Goal: Check status

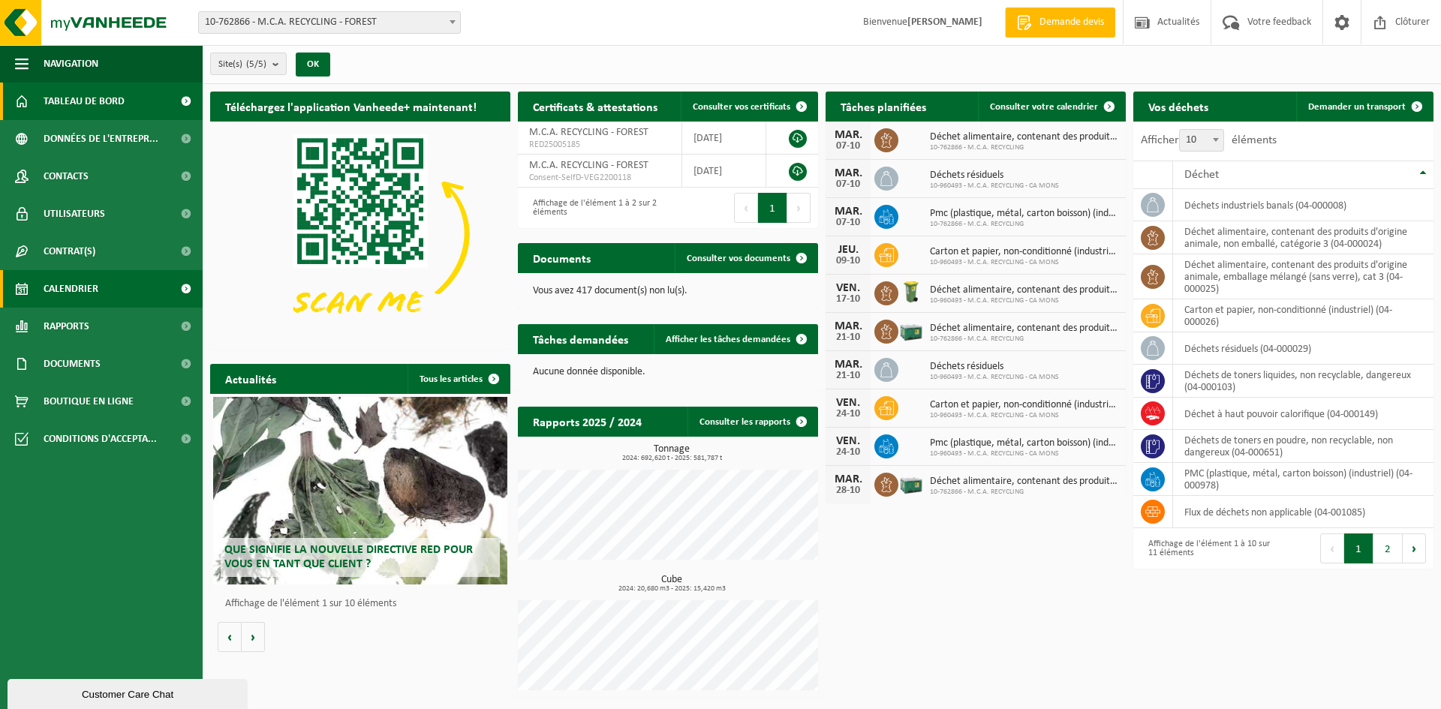
click at [84, 294] on span "Calendrier" at bounding box center [71, 289] width 55 height 38
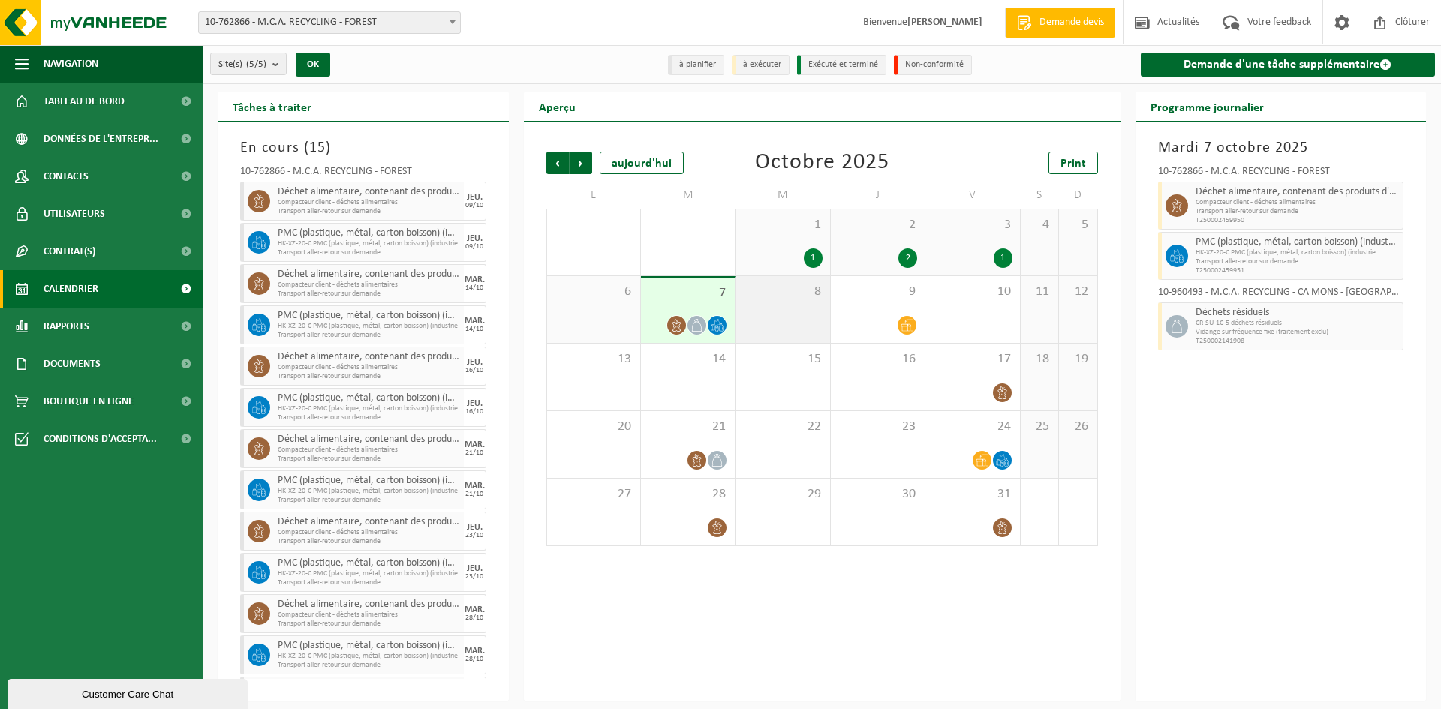
click at [777, 297] on span "8" at bounding box center [782, 292] width 79 height 17
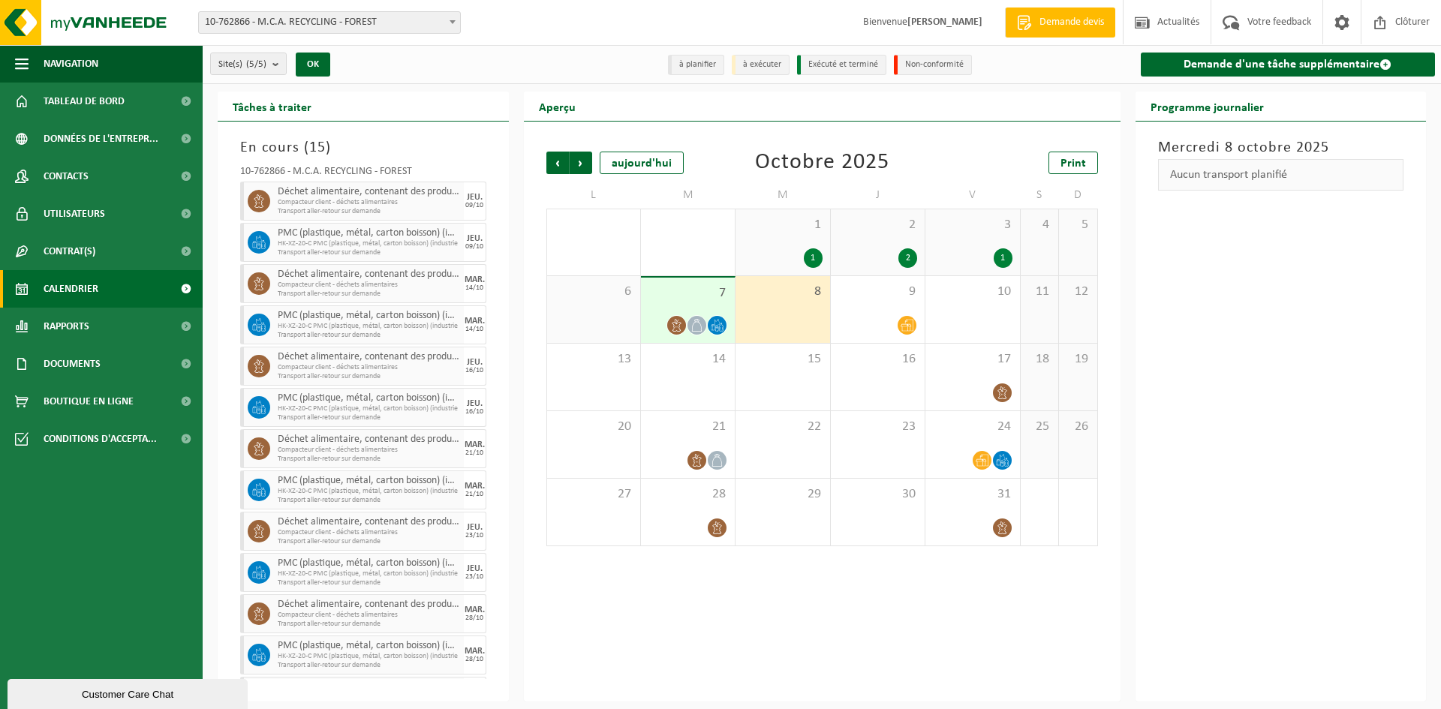
click at [803, 227] on span "1" at bounding box center [782, 225] width 79 height 17
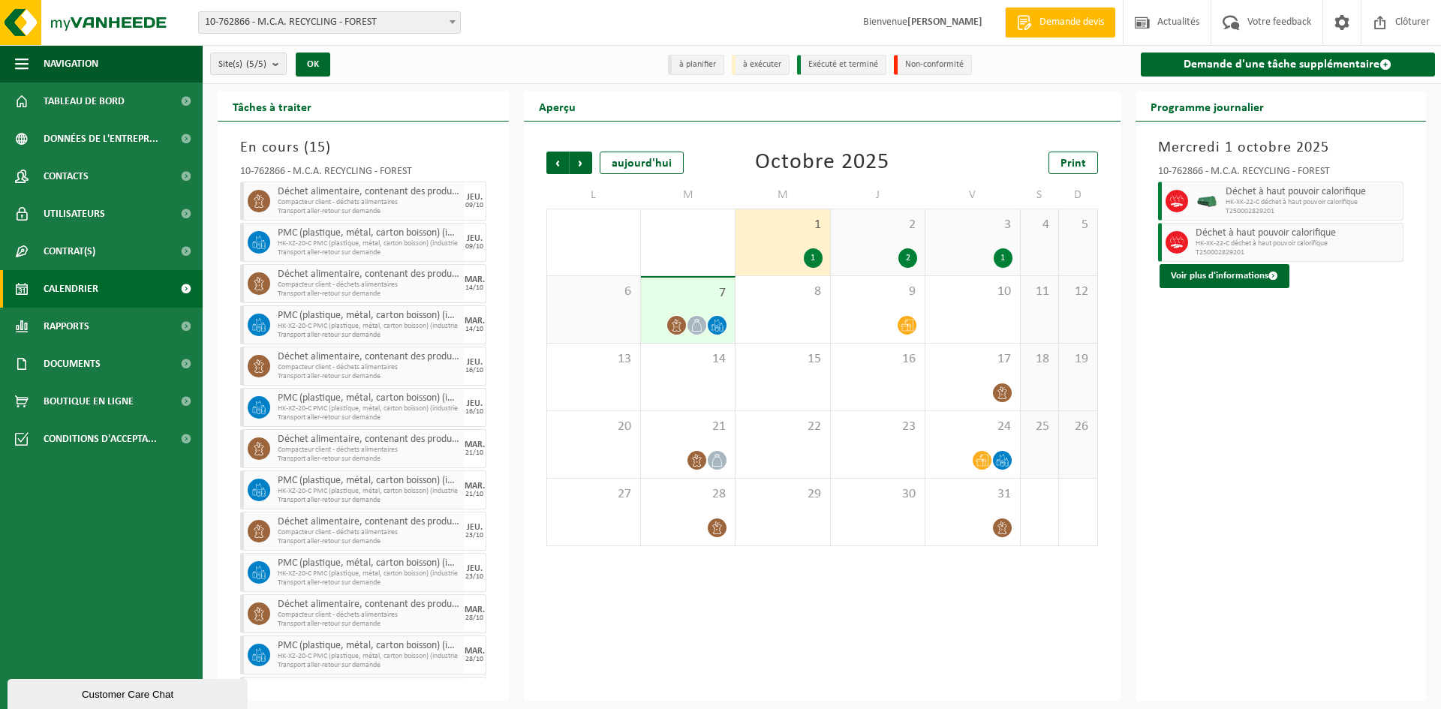
click at [700, 299] on span "7" at bounding box center [687, 293] width 79 height 17
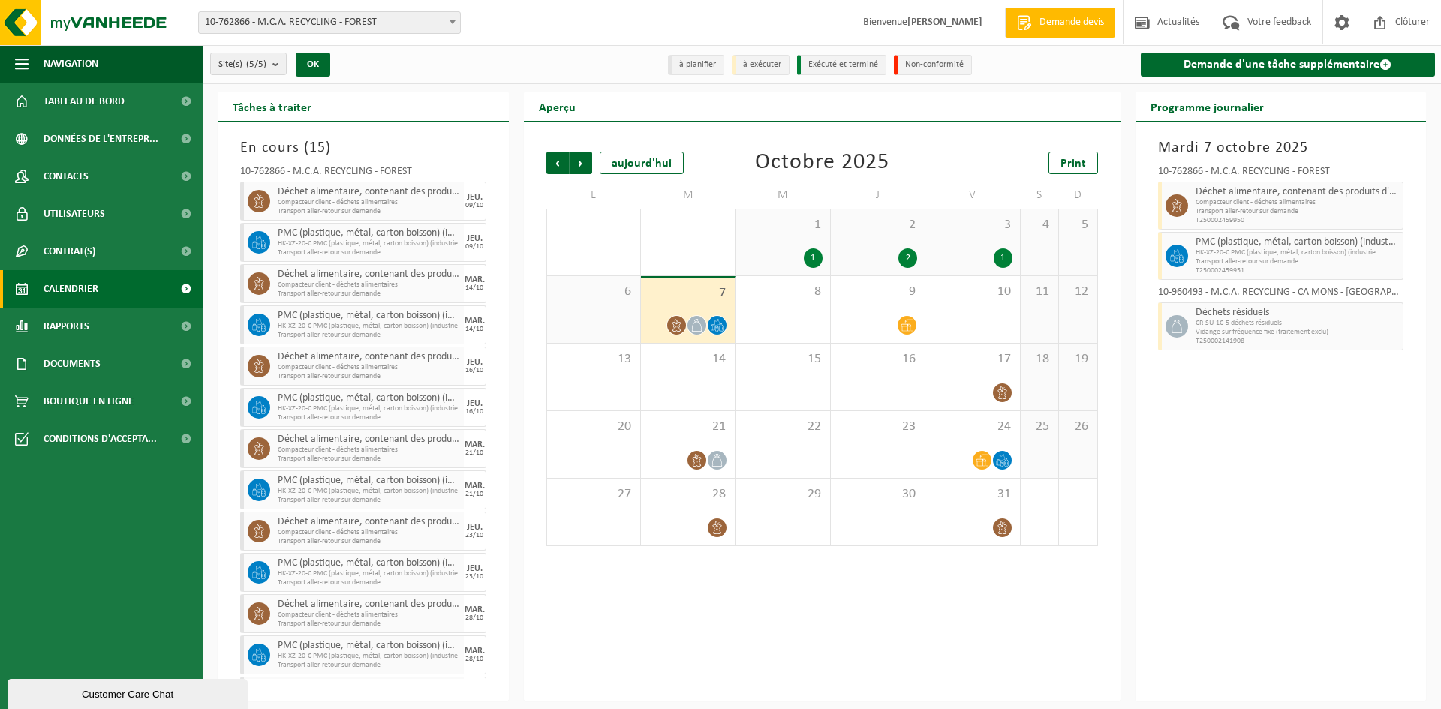
click at [340, 32] on span "10-762866 - M.C.A. RECYCLING - FOREST" at bounding box center [329, 22] width 261 height 21
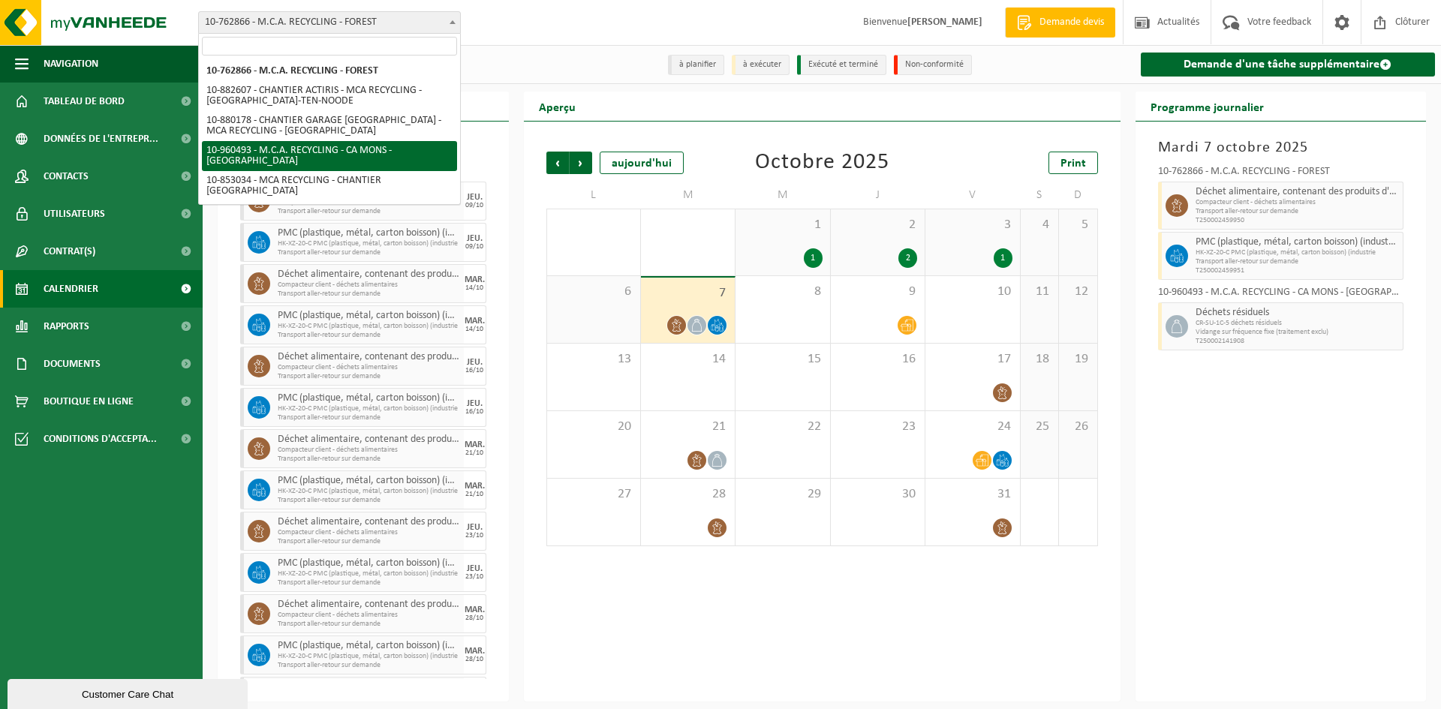
select select "149443"
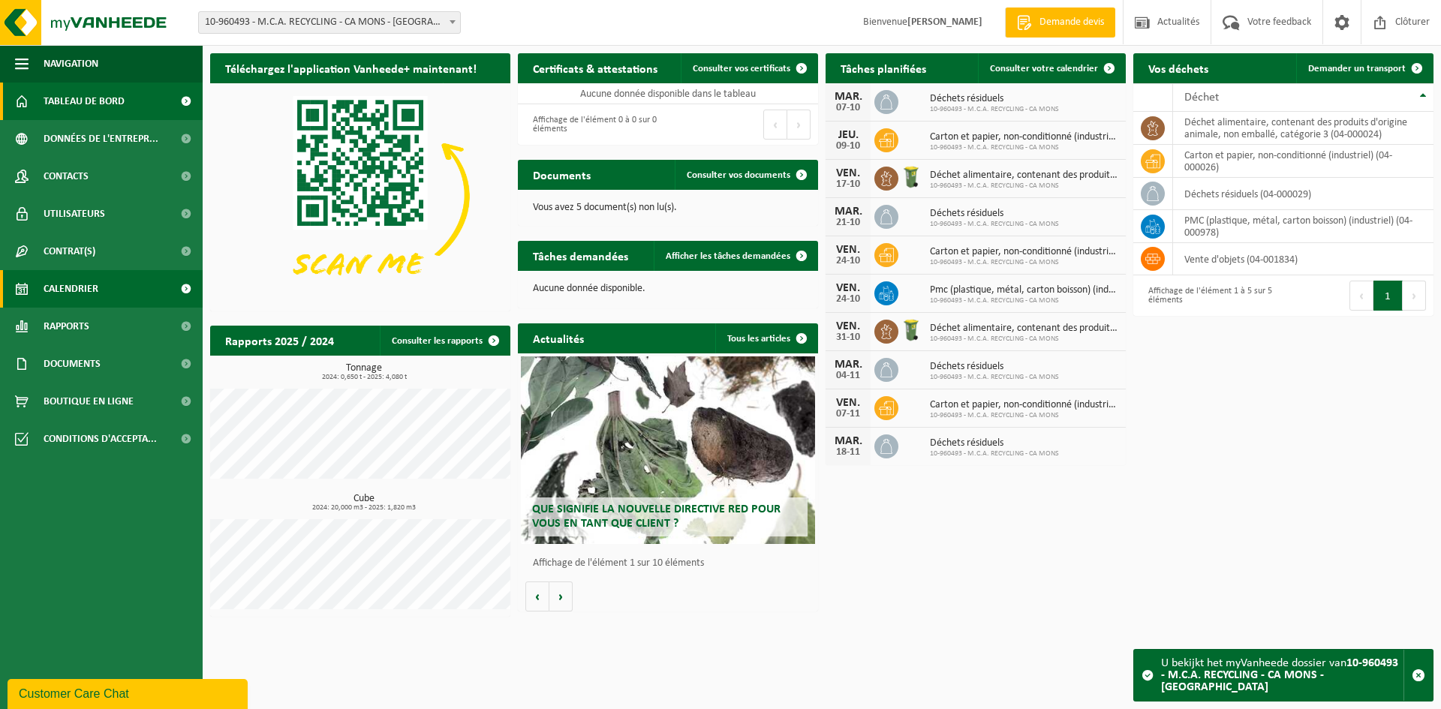
click at [84, 293] on span "Calendrier" at bounding box center [71, 289] width 55 height 38
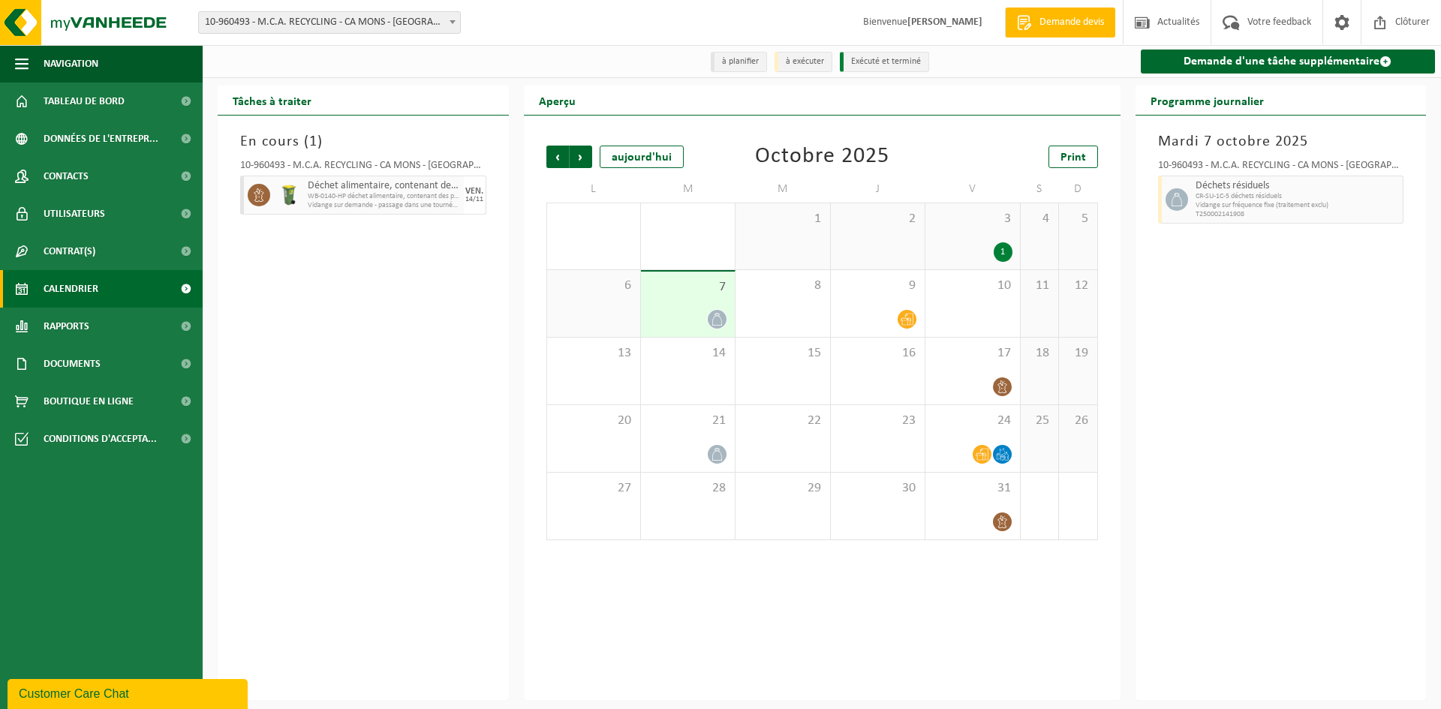
click at [688, 302] on div "7" at bounding box center [688, 304] width 94 height 65
click at [889, 302] on div "9" at bounding box center [878, 303] width 94 height 67
click at [564, 165] on span "Précédent" at bounding box center [557, 157] width 23 height 23
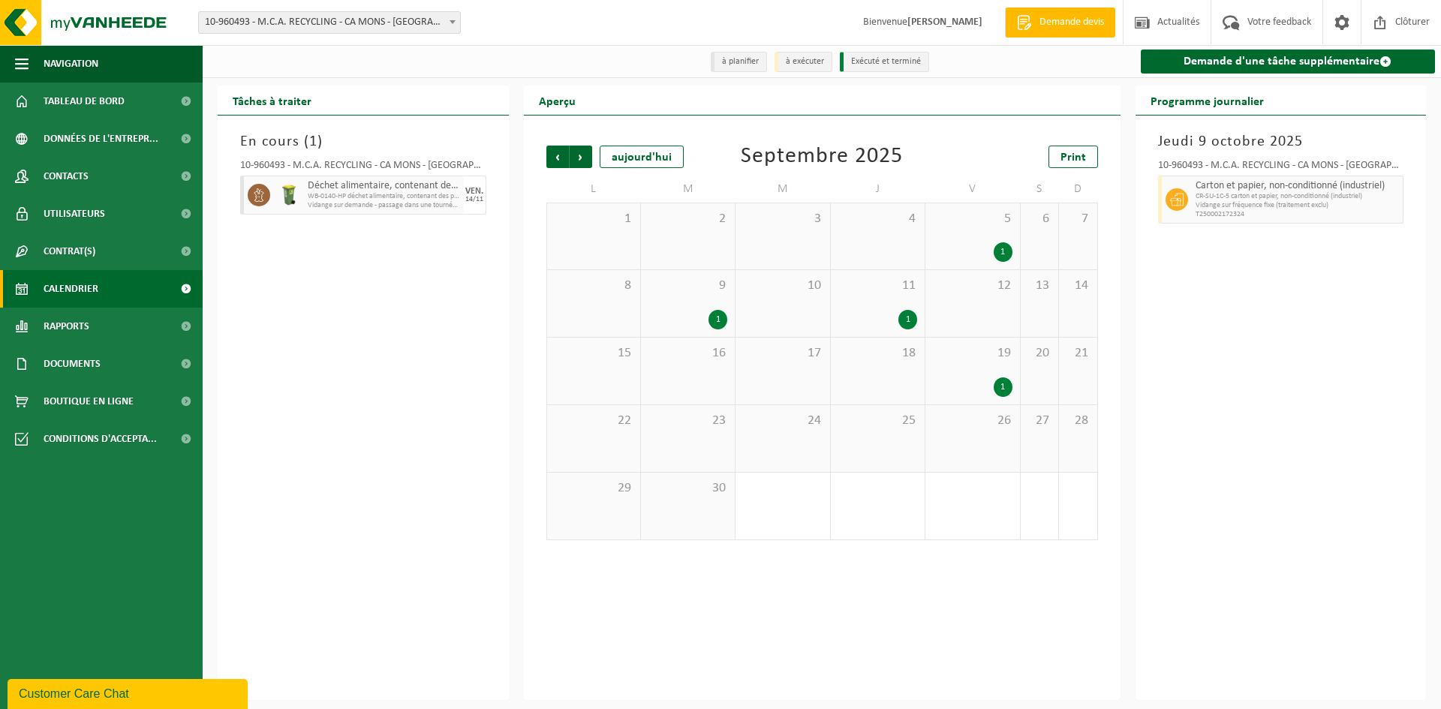
click at [976, 248] on div "1" at bounding box center [972, 252] width 79 height 20
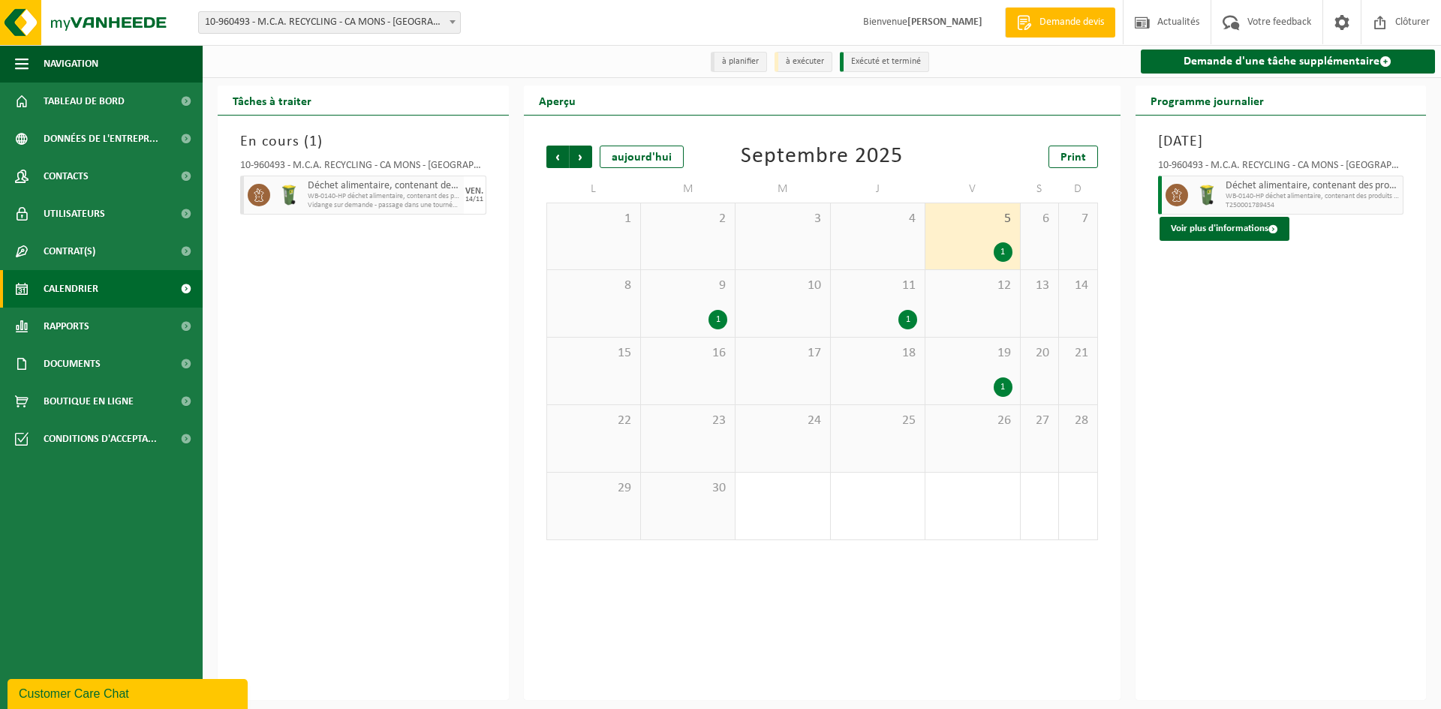
click at [708, 307] on div "9 1" at bounding box center [688, 303] width 94 height 67
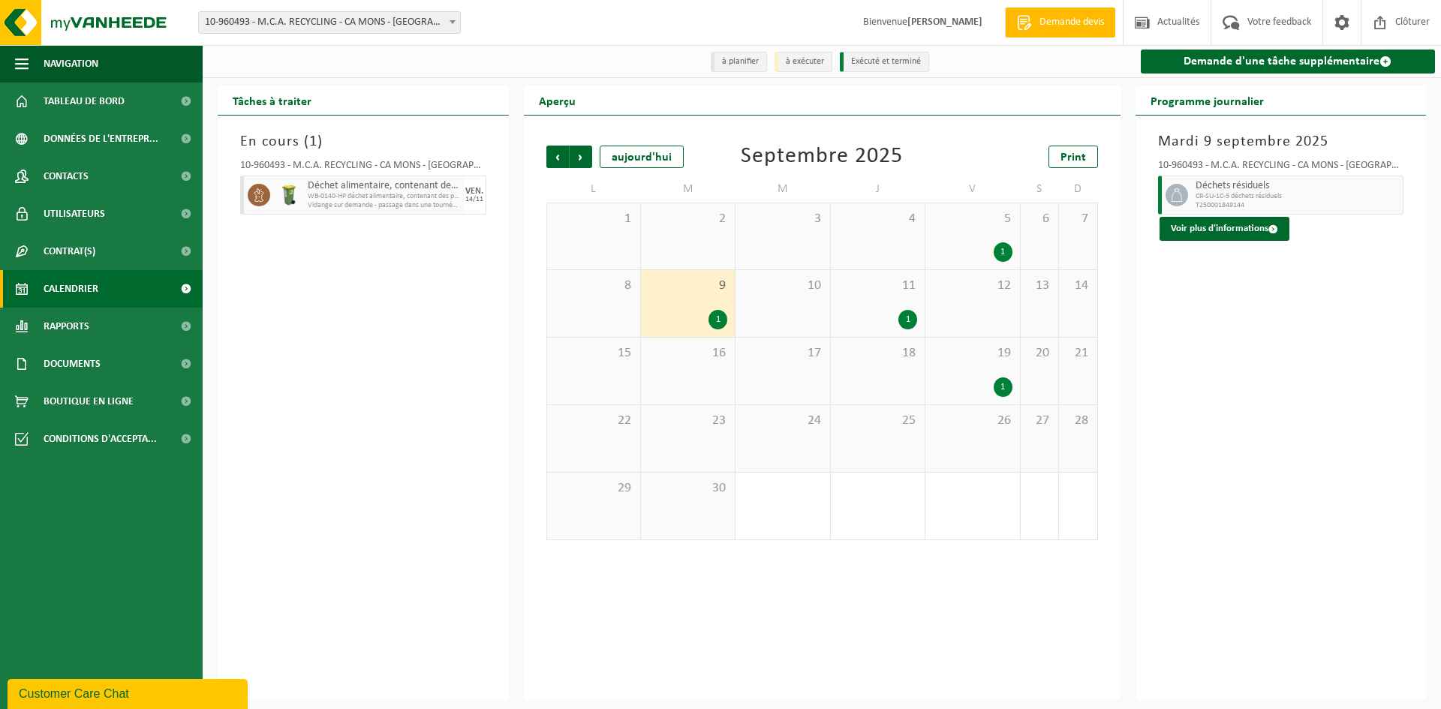
click at [895, 309] on div "11 1" at bounding box center [878, 303] width 94 height 67
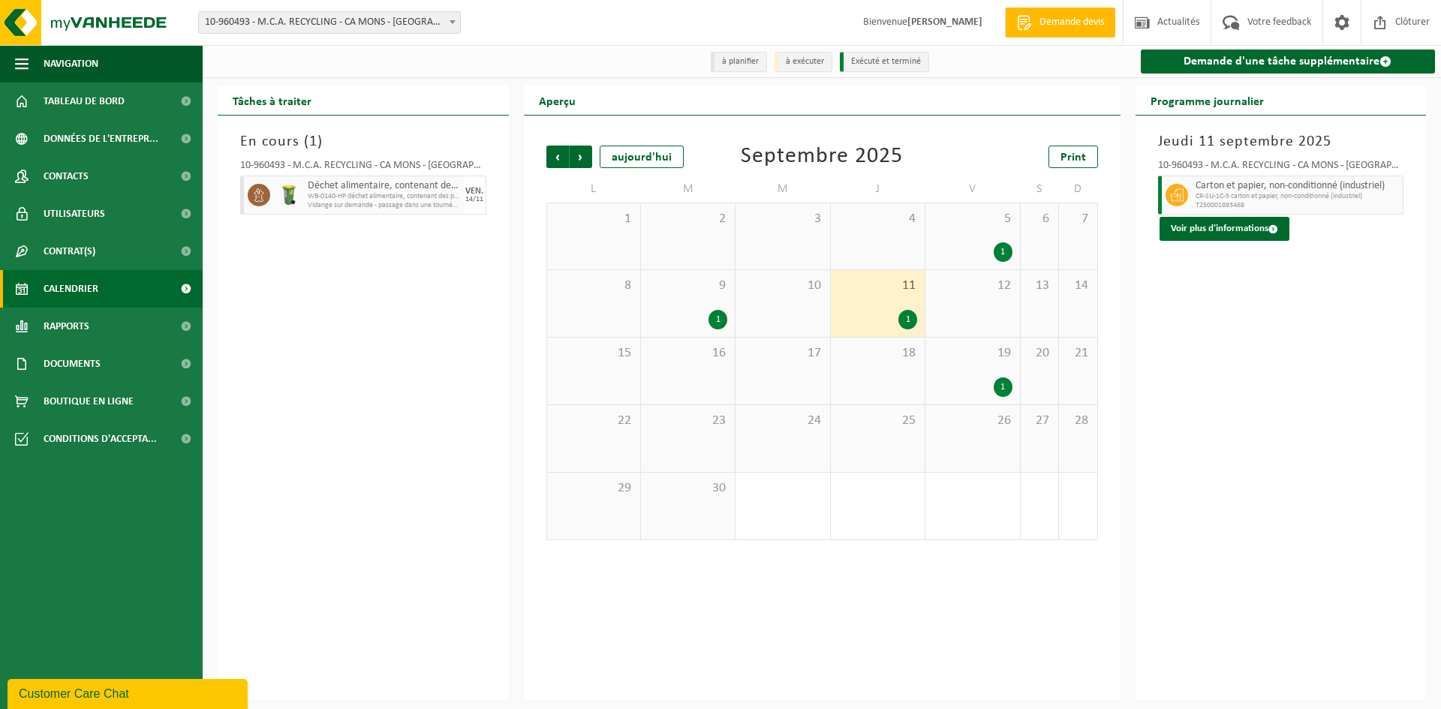
click at [982, 386] on div "1" at bounding box center [972, 388] width 79 height 20
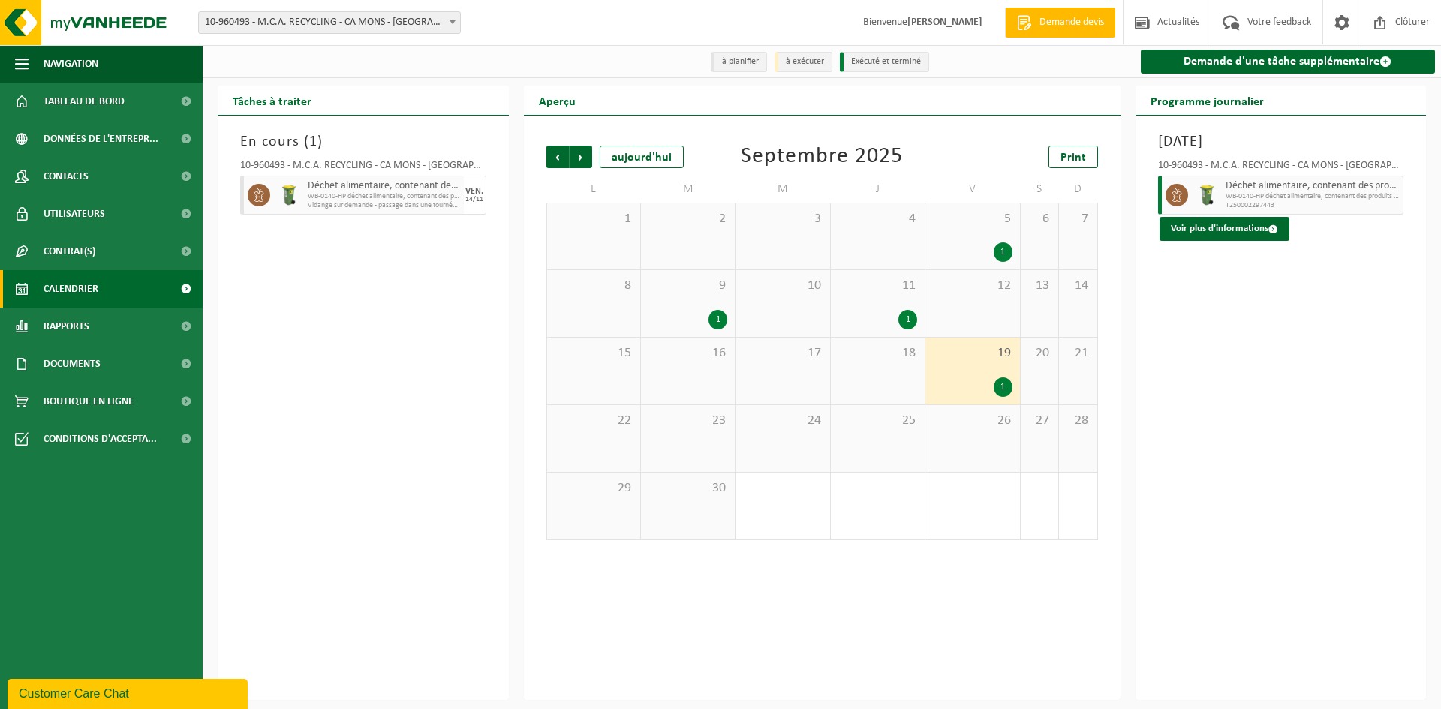
click at [898, 307] on div "11 1" at bounding box center [878, 303] width 94 height 67
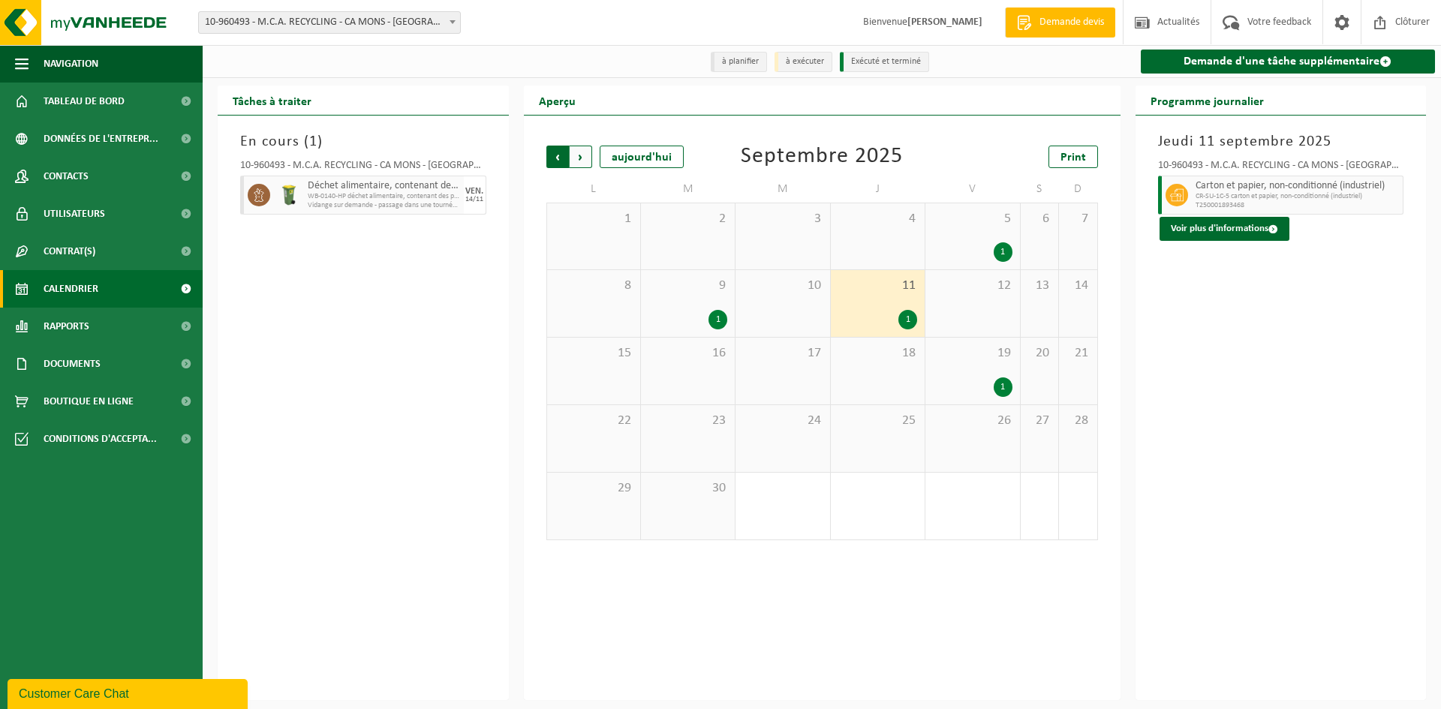
click at [583, 158] on span "Suivant" at bounding box center [581, 157] width 23 height 23
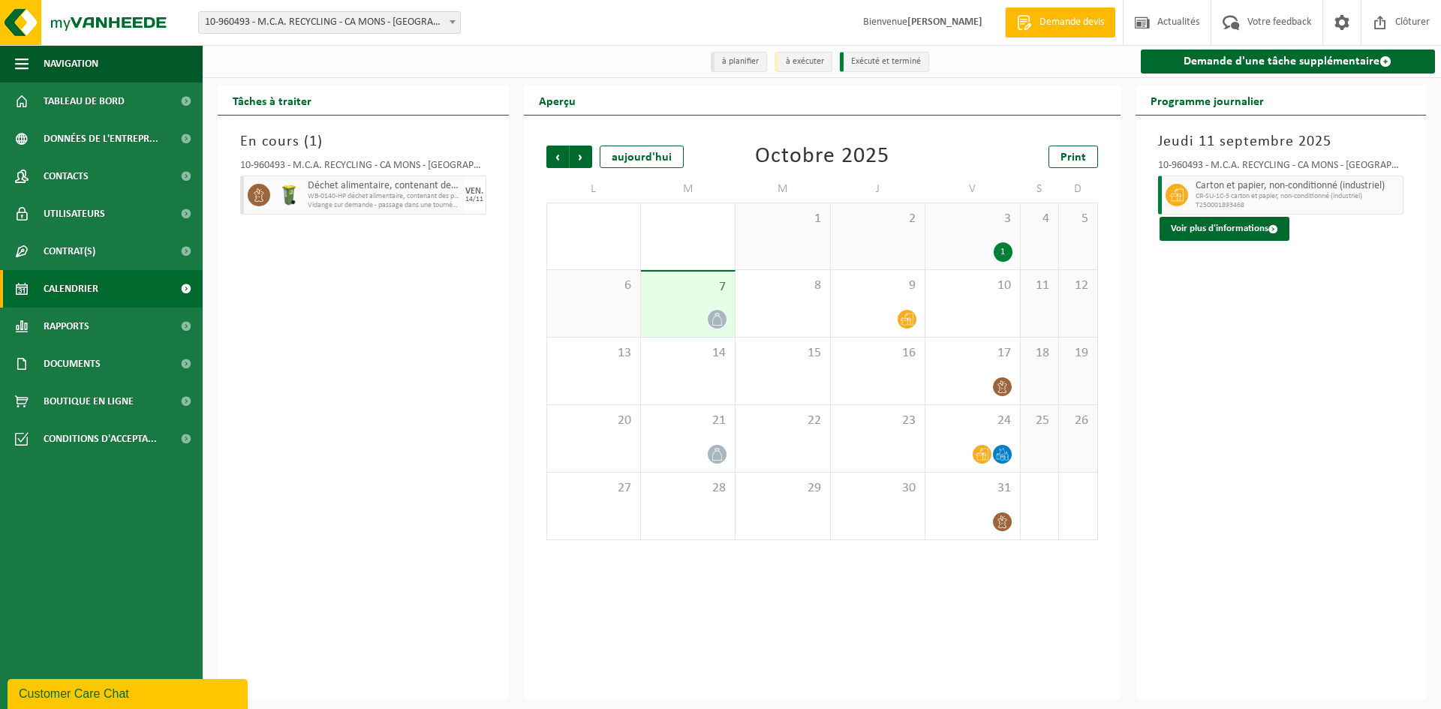
click at [715, 238] on div "30" at bounding box center [688, 236] width 94 height 66
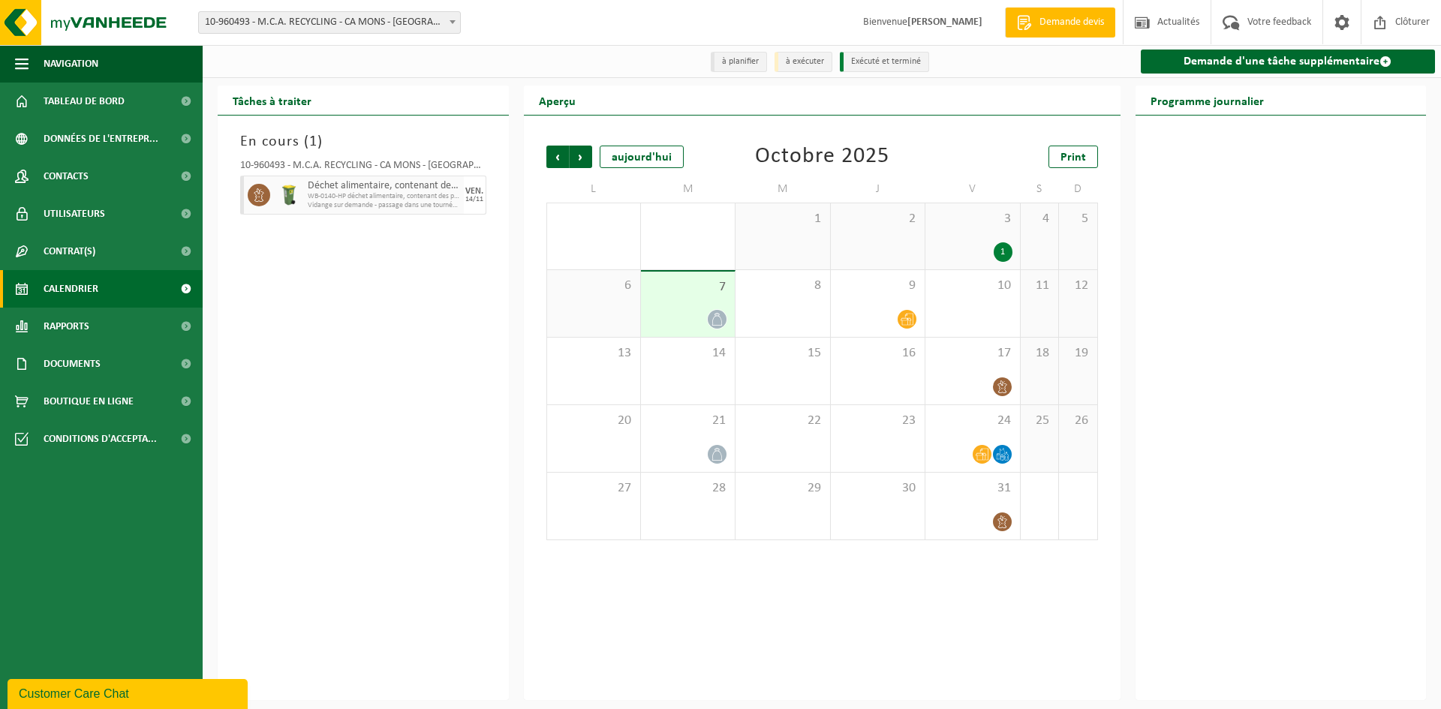
click at [757, 242] on div "1" at bounding box center [783, 236] width 94 height 66
click at [686, 305] on div "7" at bounding box center [688, 304] width 94 height 65
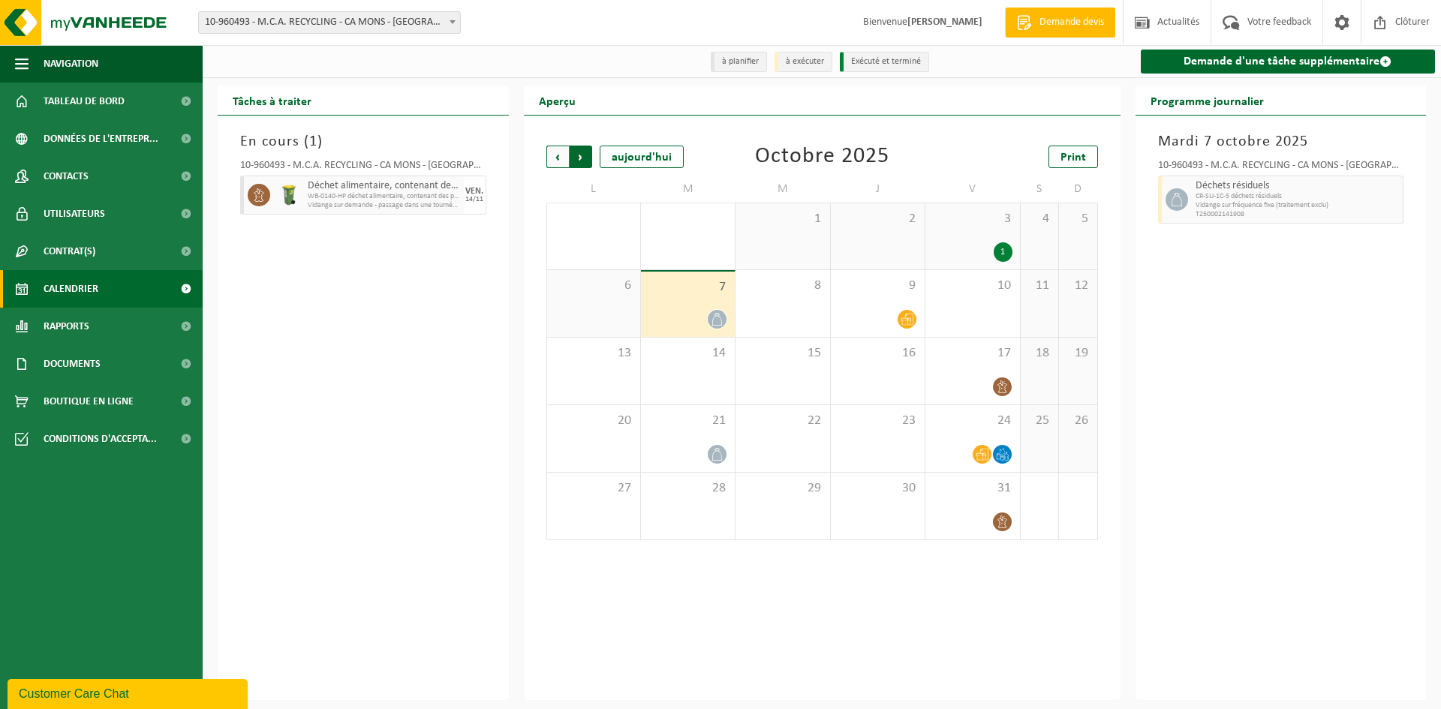
click at [558, 162] on span "Précédent" at bounding box center [557, 157] width 23 height 23
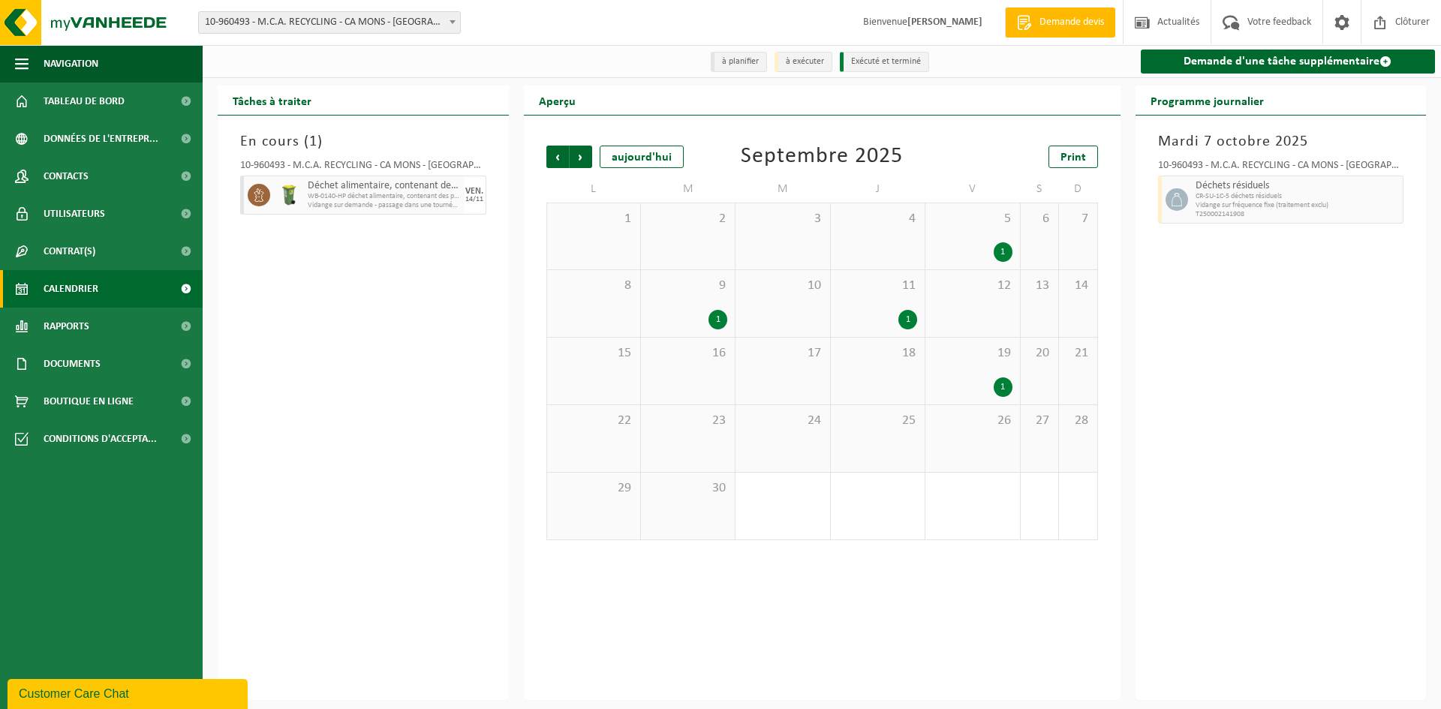
click at [976, 243] on div "1" at bounding box center [972, 252] width 79 height 20
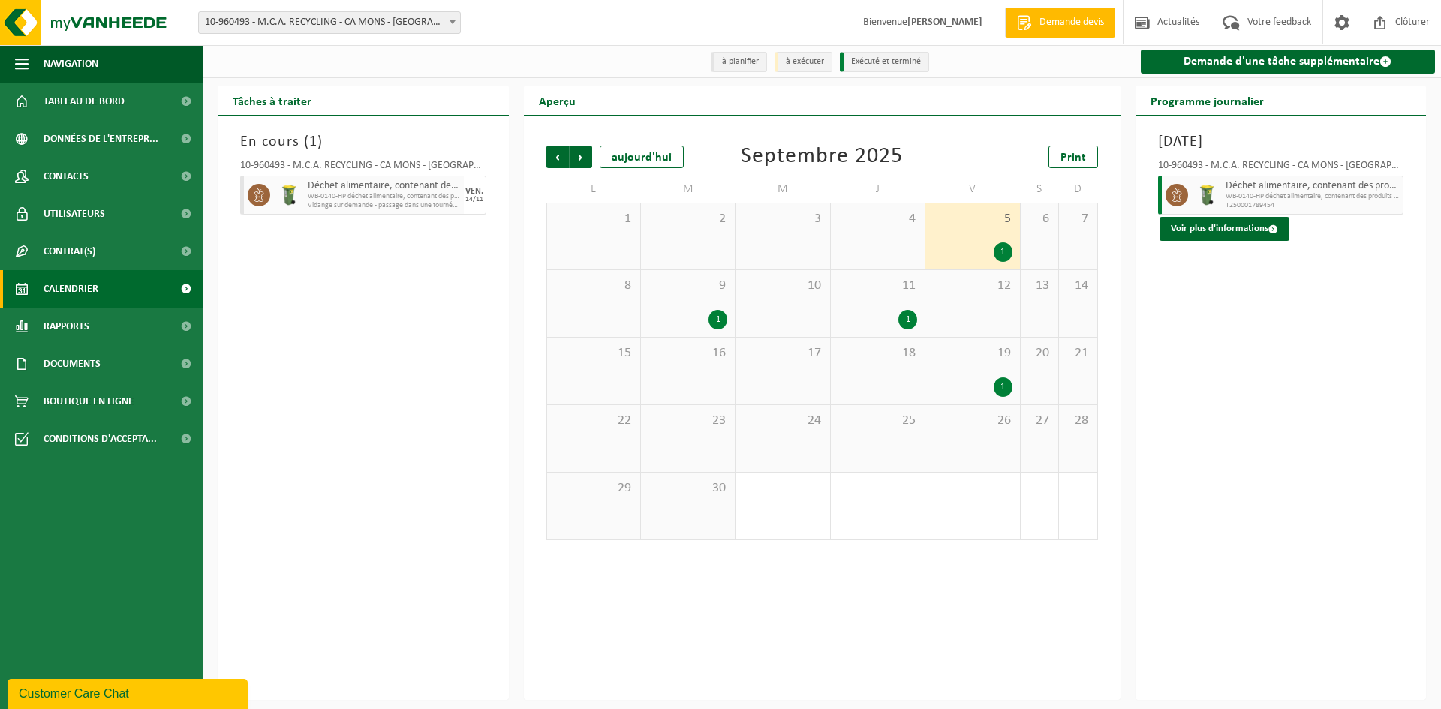
click at [970, 358] on span "19" at bounding box center [972, 353] width 79 height 17
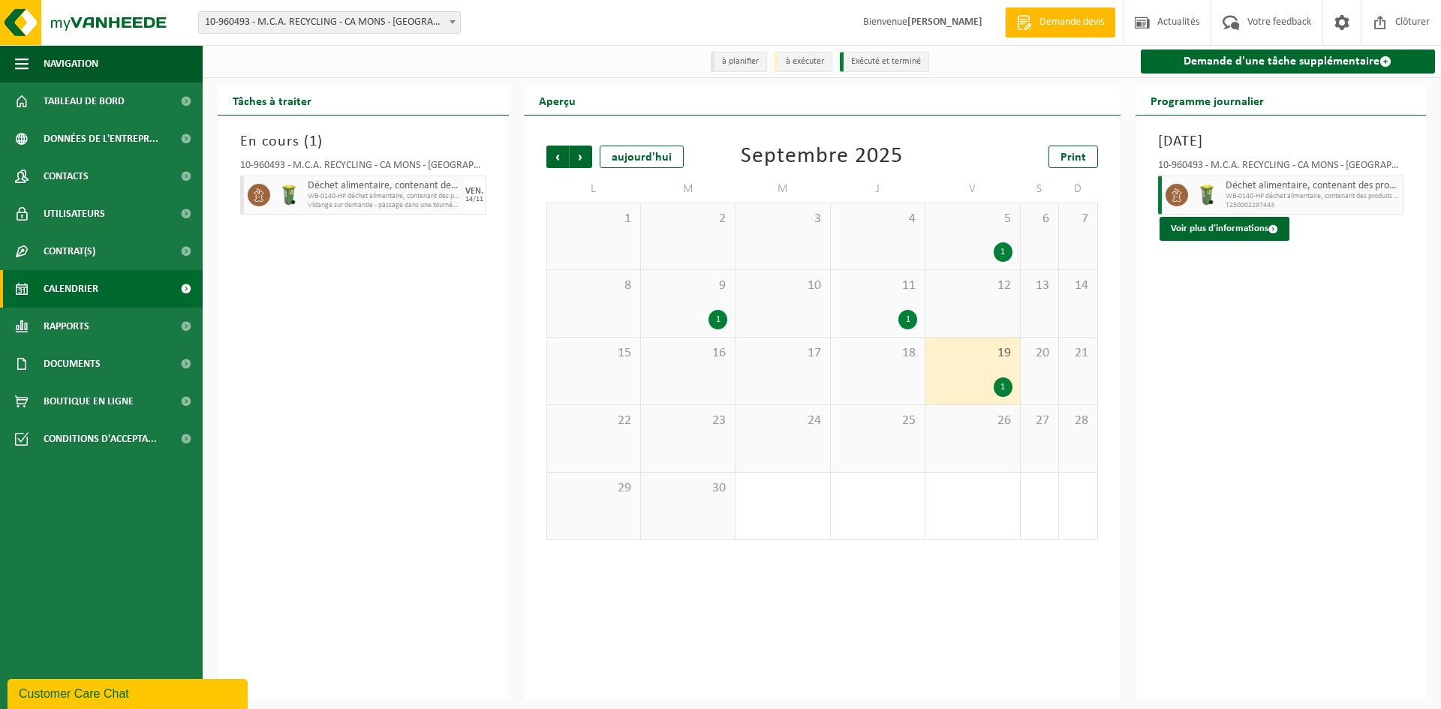
click at [857, 305] on div "11 1" at bounding box center [878, 303] width 94 height 67
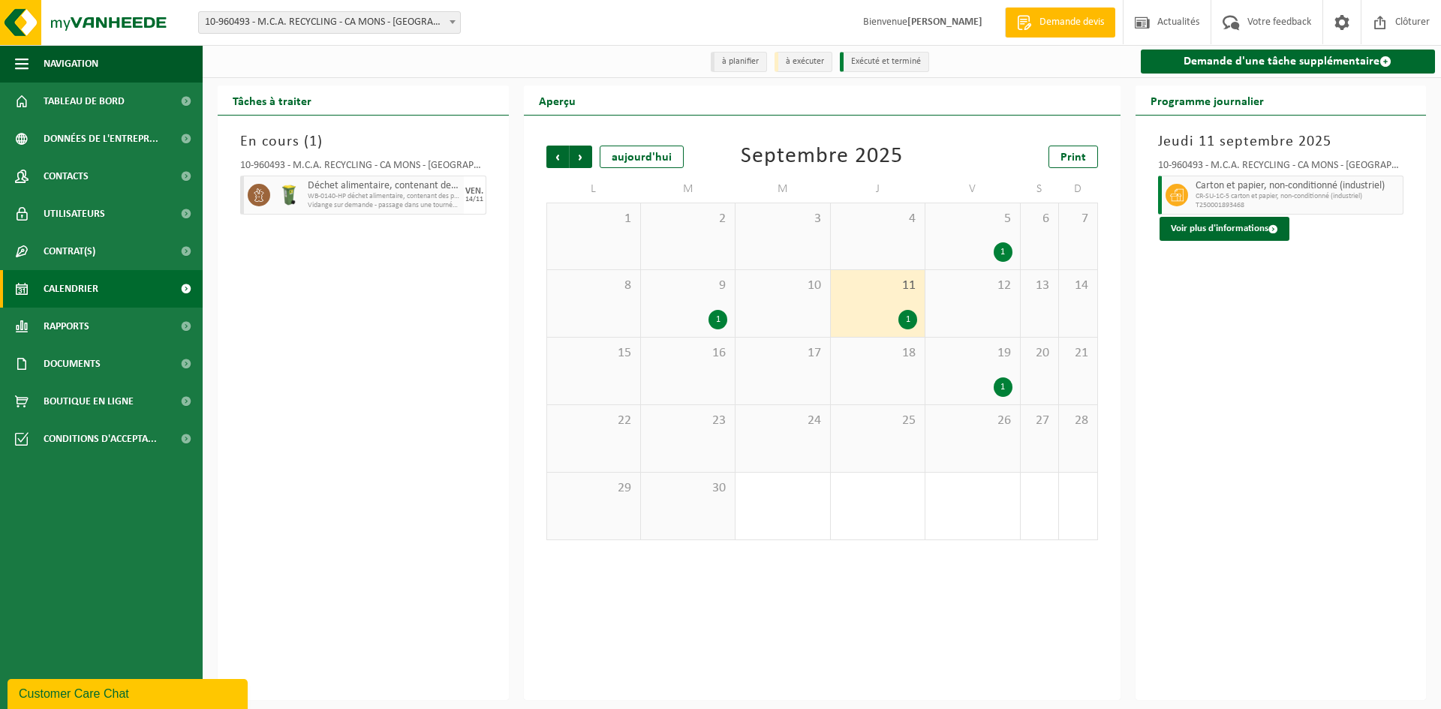
click at [701, 308] on div "9 1" at bounding box center [688, 303] width 94 height 67
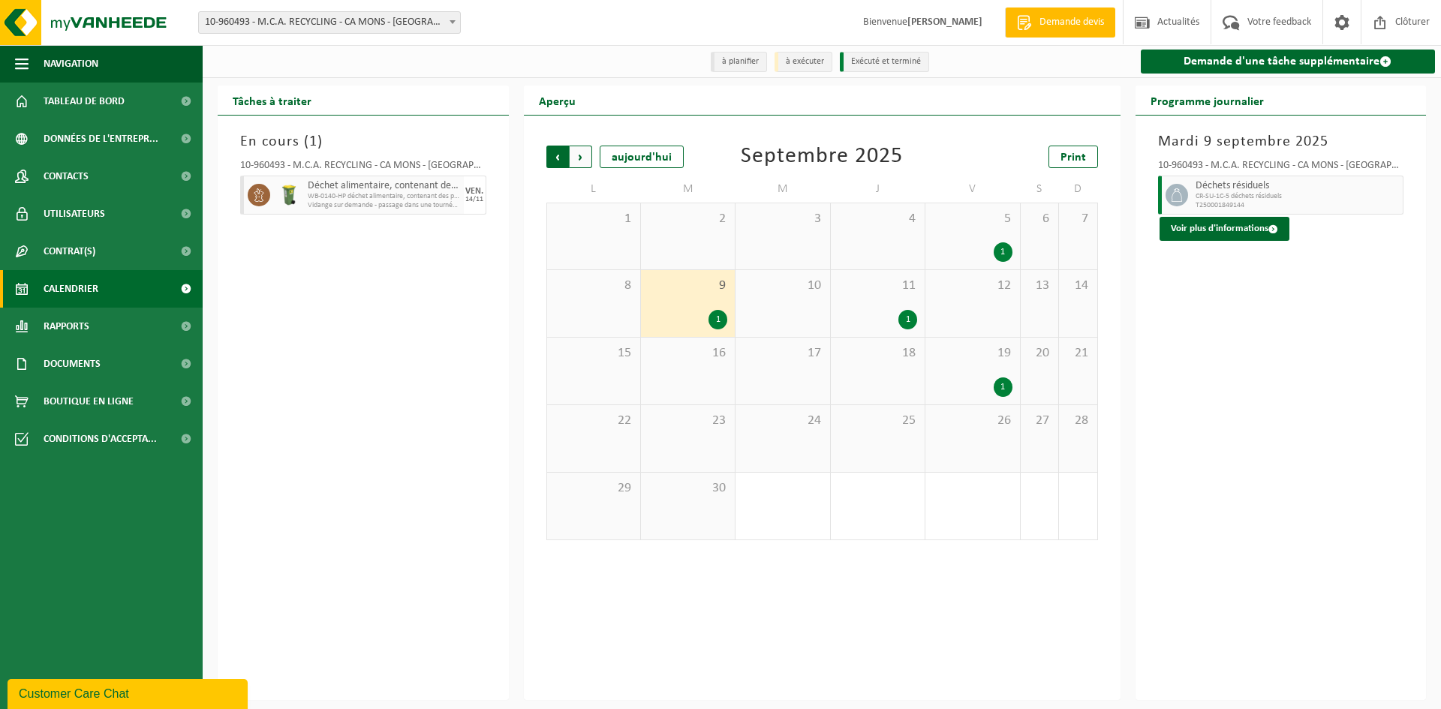
click at [585, 163] on span "Suivant" at bounding box center [581, 157] width 23 height 23
